Goal: Navigation & Orientation: Find specific page/section

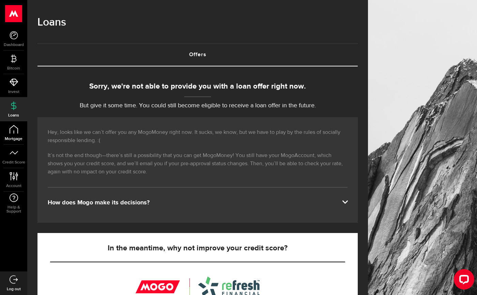
click at [18, 140] on span "Mortgage" at bounding box center [13, 139] width 27 height 4
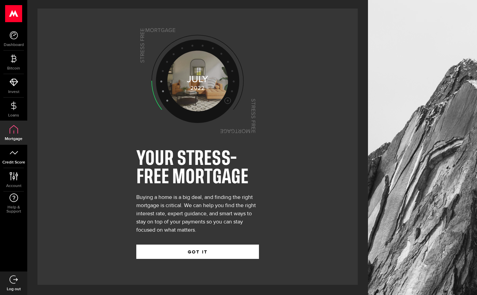
click at [11, 159] on link "Credit Score" at bounding box center [13, 156] width 27 height 23
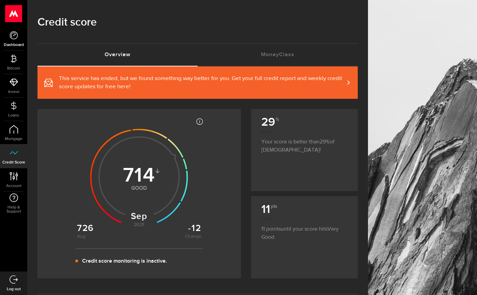
click at [14, 39] on use at bounding box center [14, 35] width 8 height 8
